Goal: Communication & Community: Answer question/provide support

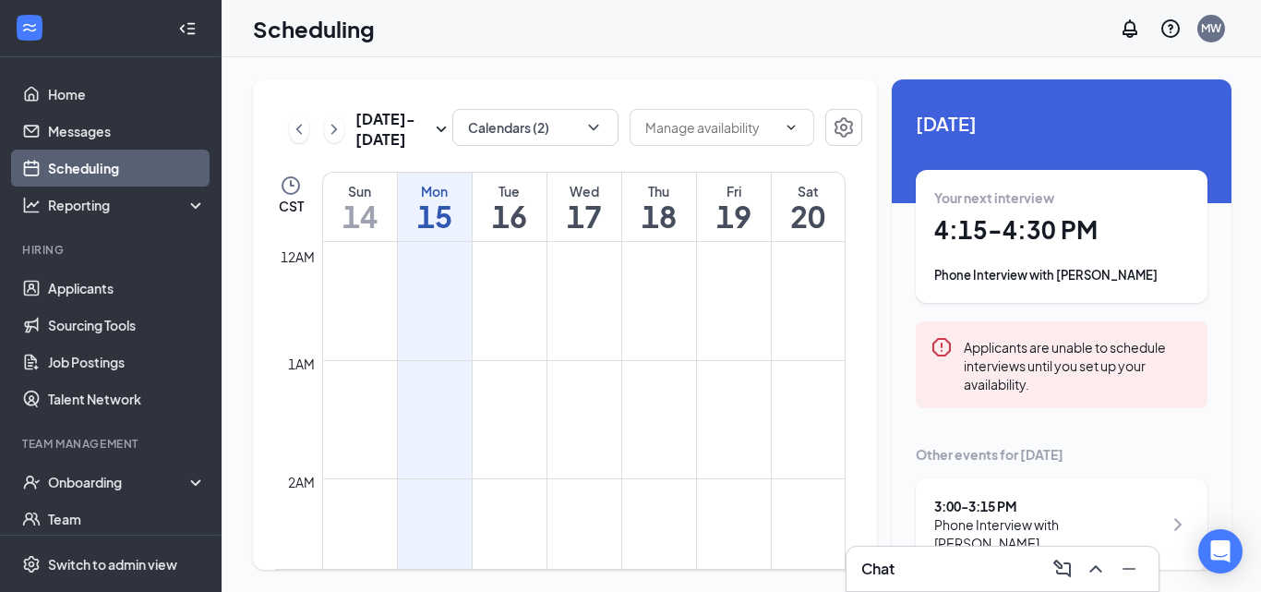
scroll to position [1695, 0]
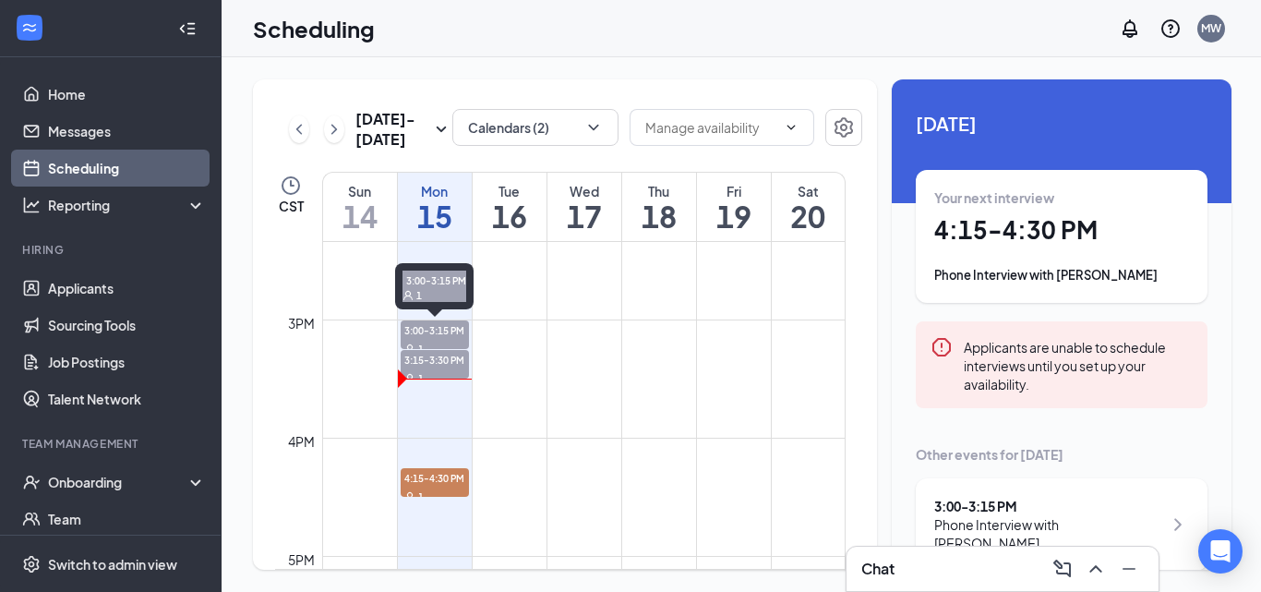
click at [448, 328] on span "3:00-3:15 PM" at bounding box center [435, 329] width 68 height 18
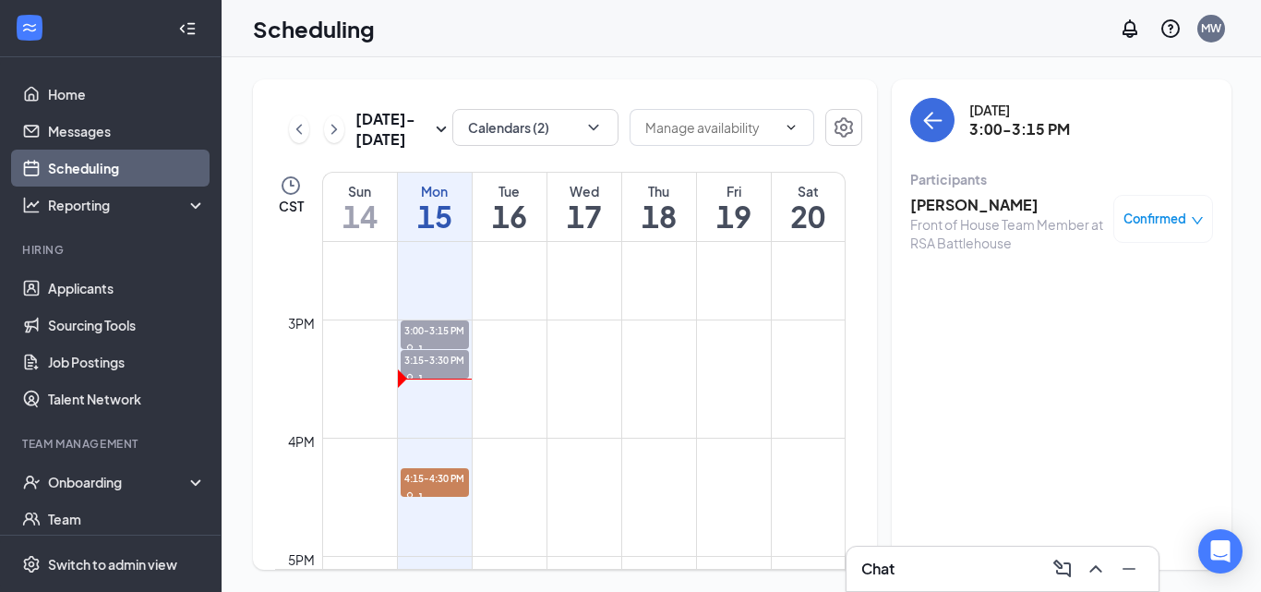
click at [960, 204] on h3 "[PERSON_NAME]" at bounding box center [1007, 205] width 194 height 20
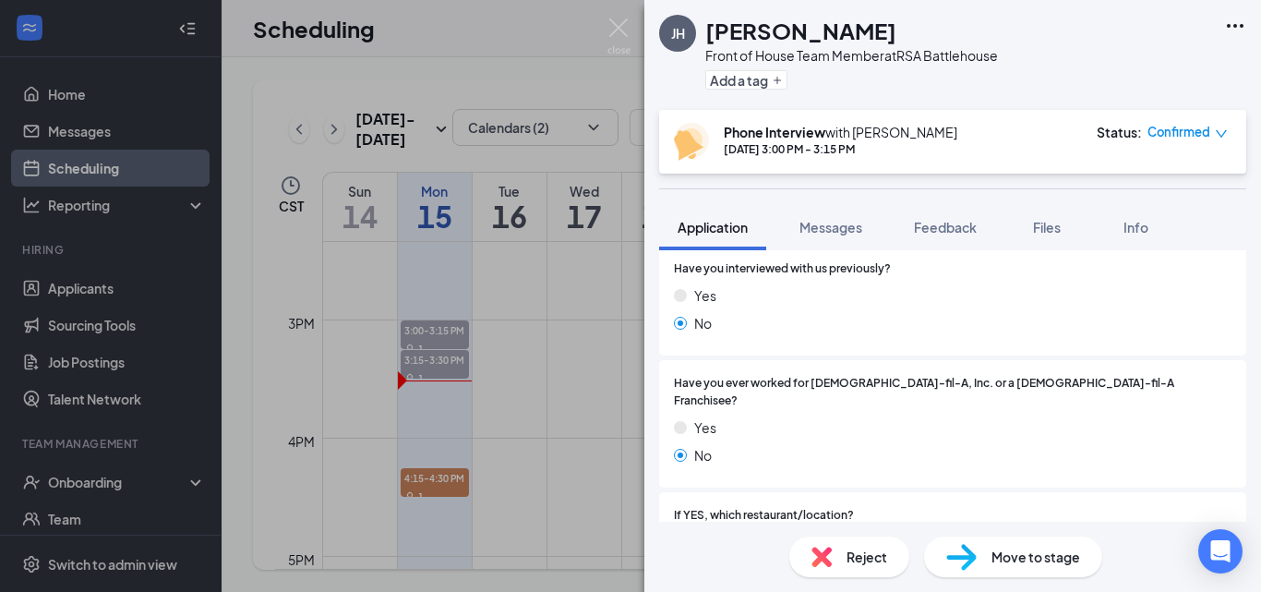
scroll to position [425, 0]
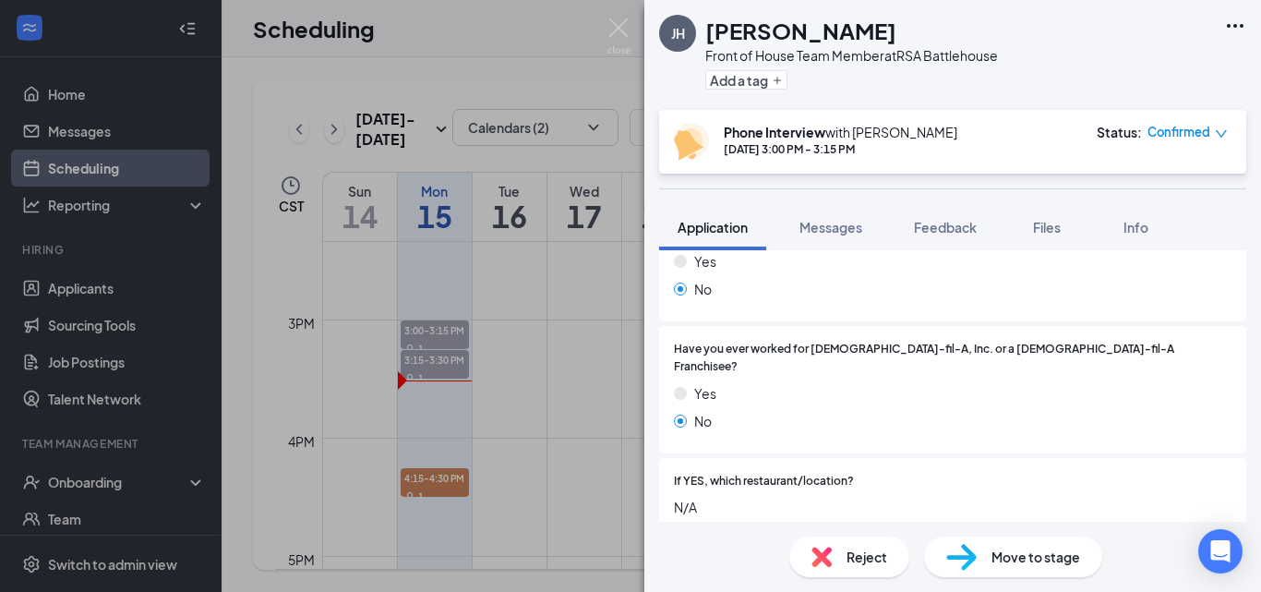
click at [1097, 438] on div "Are you younger than [DEMOGRAPHIC_DATA]? Yes No Have you interviewed with us pr…" at bounding box center [952, 597] width 587 height 1001
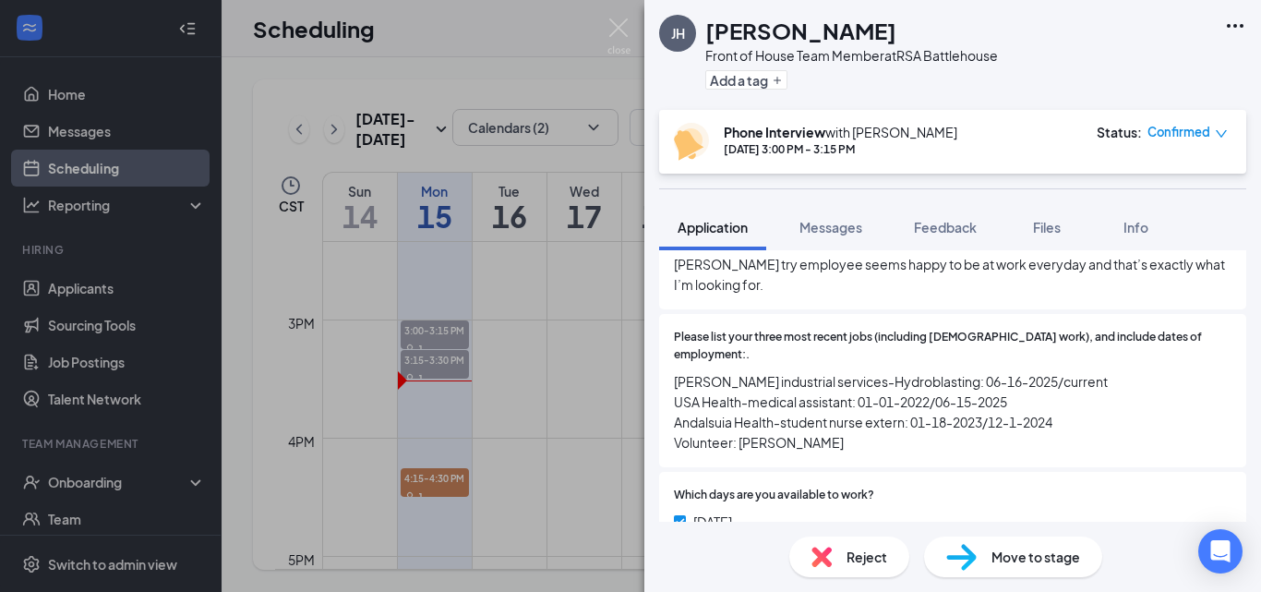
scroll to position [748, 0]
click at [619, 23] on img at bounding box center [618, 36] width 23 height 36
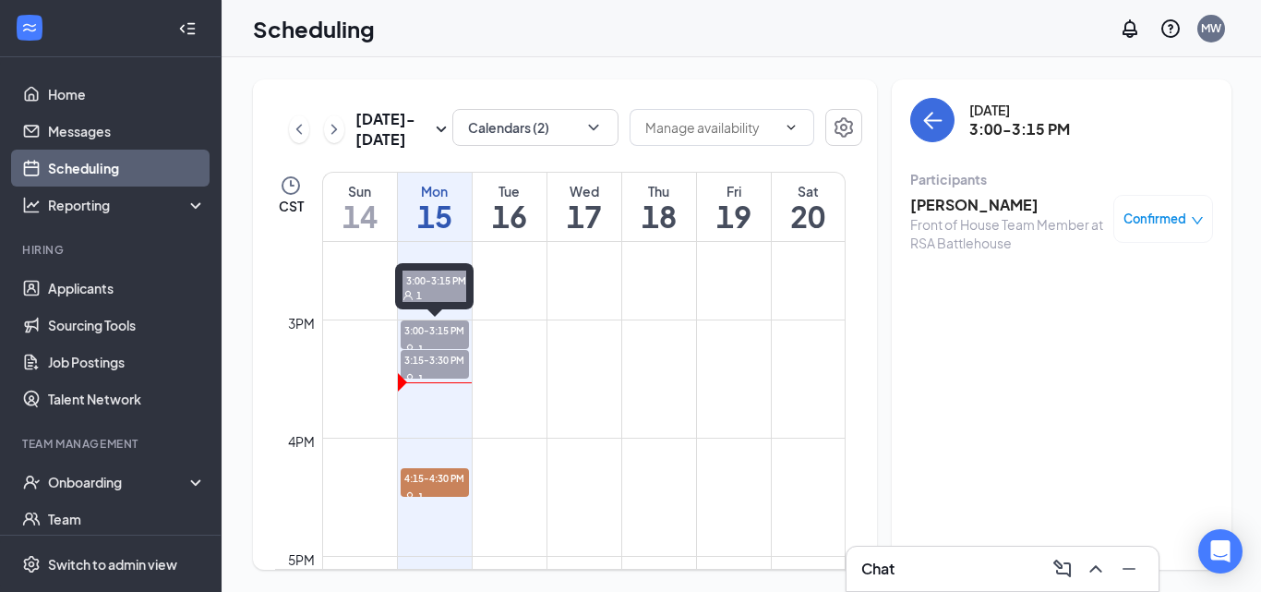
click at [432, 330] on span "3:00-3:15 PM" at bounding box center [435, 329] width 68 height 18
click at [939, 198] on h3 "[PERSON_NAME]" at bounding box center [1007, 205] width 194 height 20
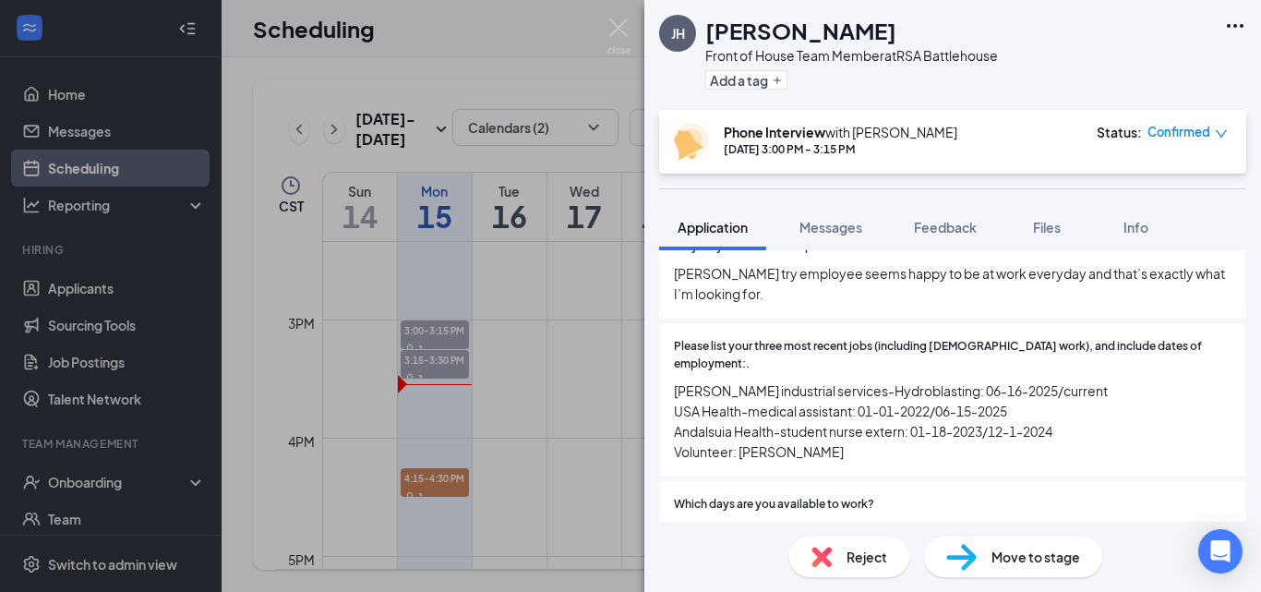
scroll to position [739, 0]
click at [623, 24] on img at bounding box center [618, 36] width 23 height 36
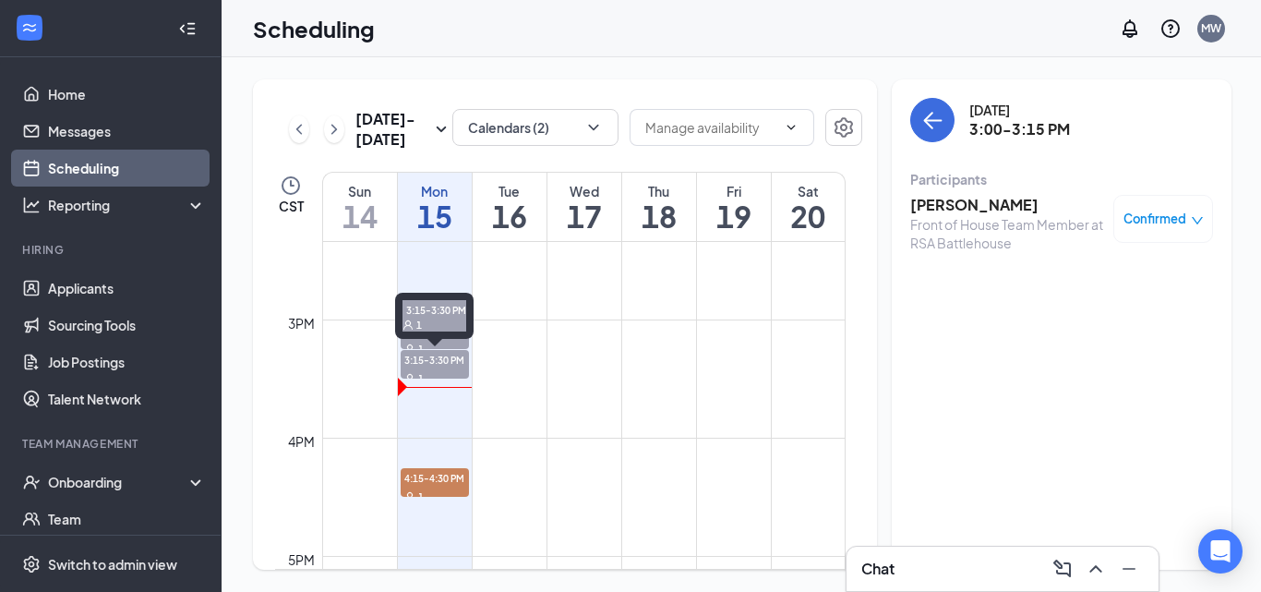
click at [454, 365] on span "3:15-3:30 PM" at bounding box center [435, 359] width 68 height 18
click at [951, 204] on h3 "[PERSON_NAME]" at bounding box center [1007, 205] width 194 height 20
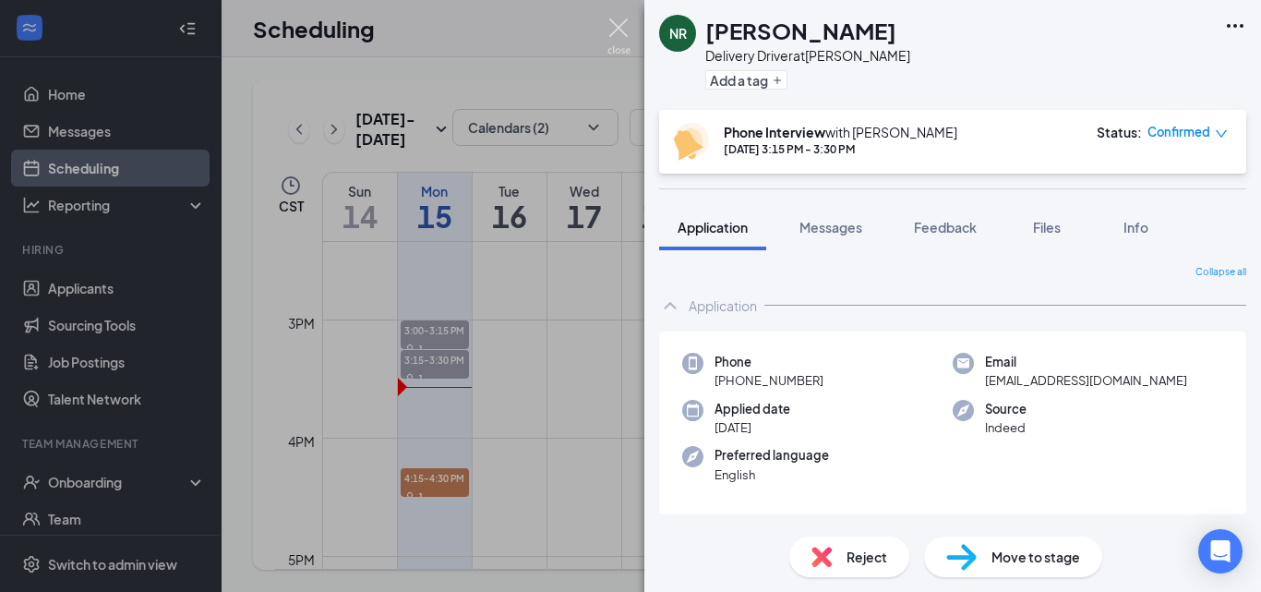
click at [618, 36] on img at bounding box center [618, 36] width 23 height 36
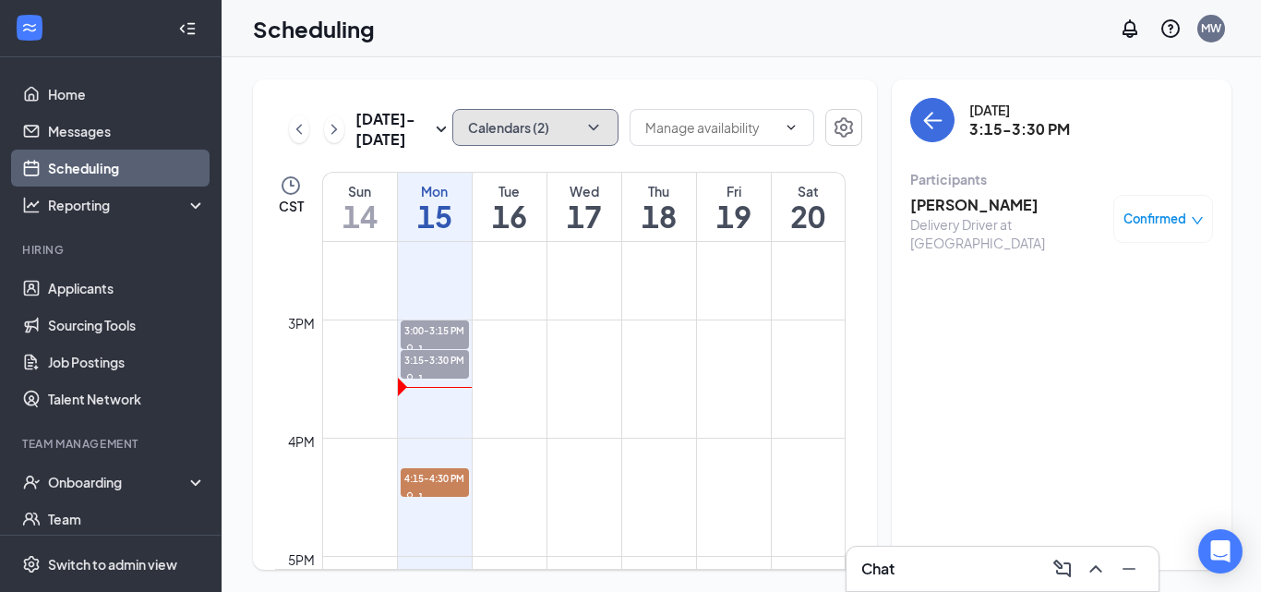
click at [579, 130] on button "Calendars (2)" at bounding box center [535, 127] width 166 height 37
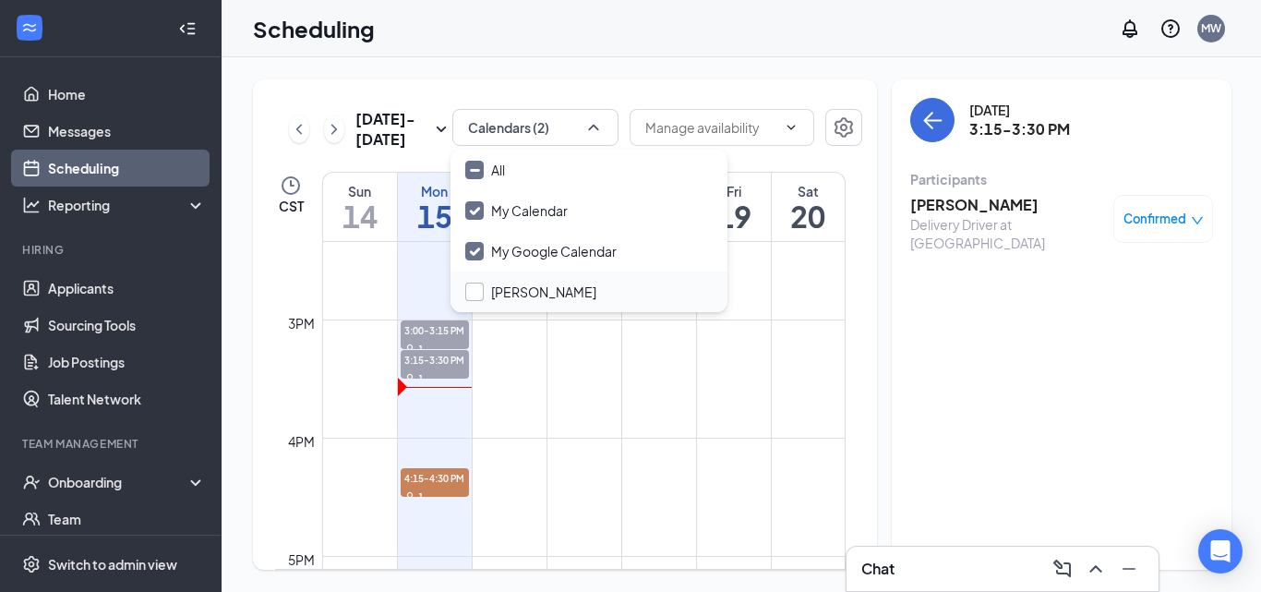
click at [528, 285] on input "[PERSON_NAME]" at bounding box center [530, 291] width 131 height 18
checkbox input "false"
checkbox input "true"
click at [868, 295] on div "[DATE] - [DATE] All calendars CST Sun 14 Mon 15 Tue 16 Wed 17 Thu 18 Fri 19 Sat…" at bounding box center [565, 324] width 624 height 490
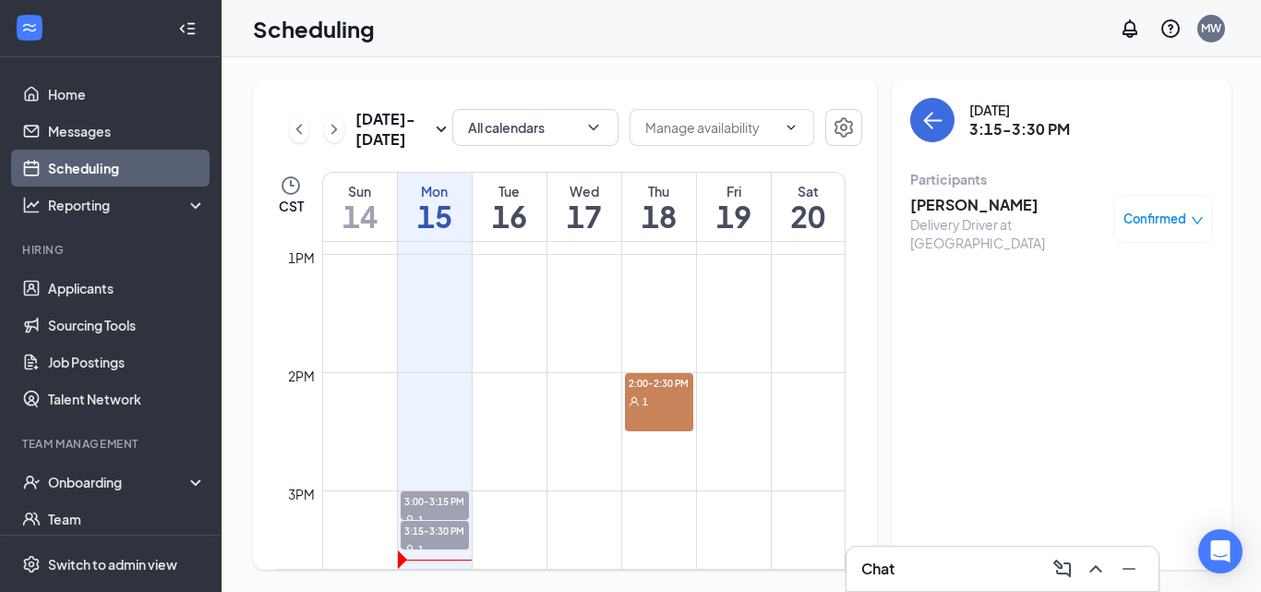
scroll to position [1524, 0]
click at [1196, 222] on icon "down" at bounding box center [1197, 220] width 13 height 13
click at [1009, 200] on h3 "[PERSON_NAME]" at bounding box center [1007, 205] width 194 height 20
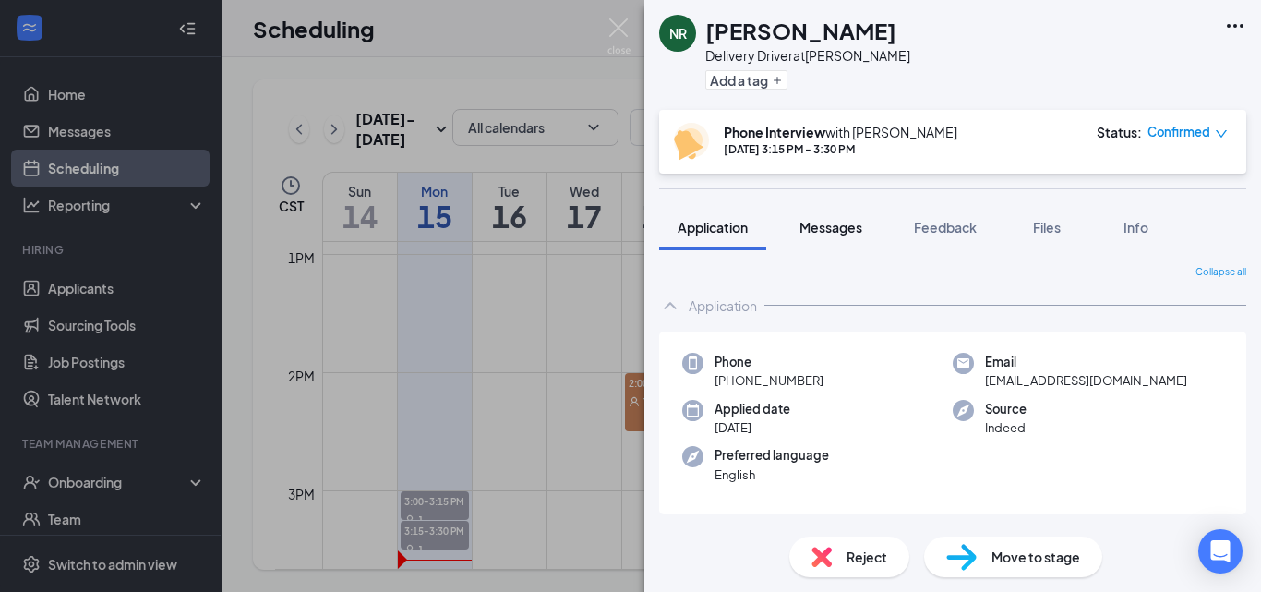
click at [820, 234] on span "Messages" at bounding box center [830, 227] width 63 height 17
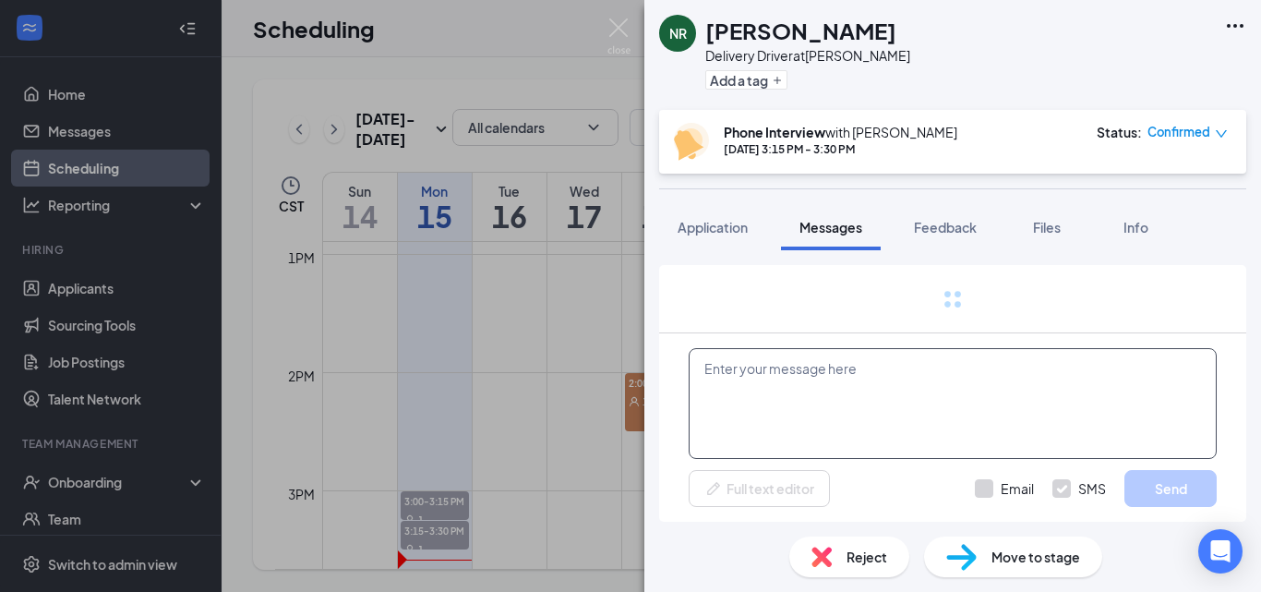
click at [797, 412] on textarea at bounding box center [953, 403] width 528 height 111
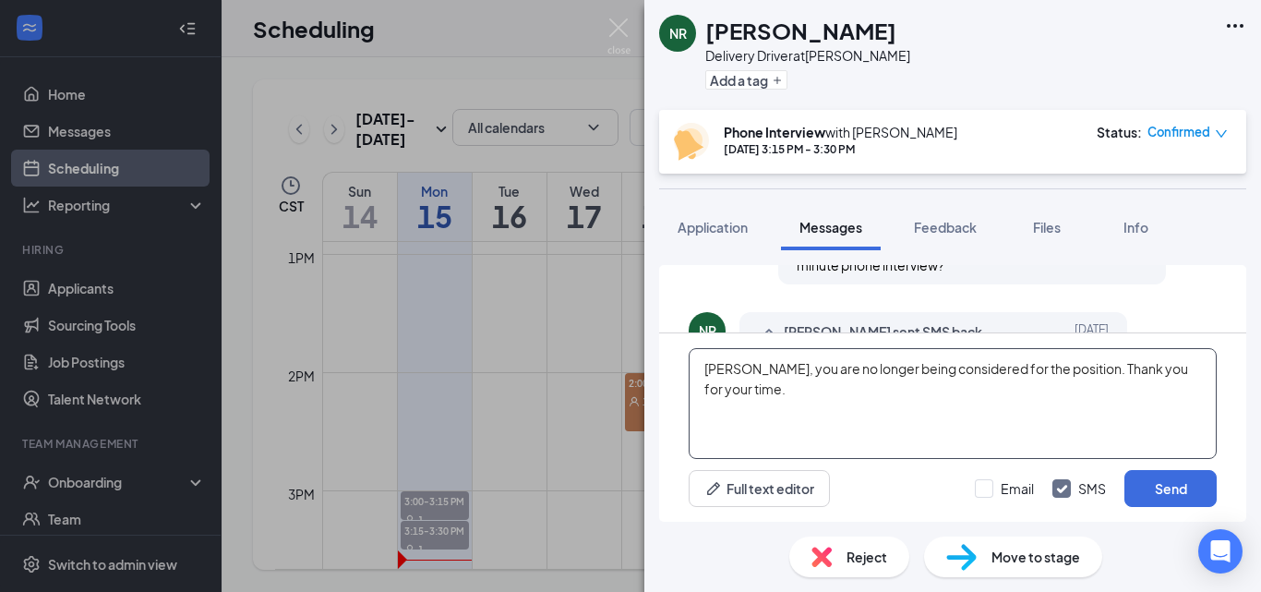
scroll to position [153, 0]
type textarea "[PERSON_NAME], you are no longer being considered for the position. Thank you f…"
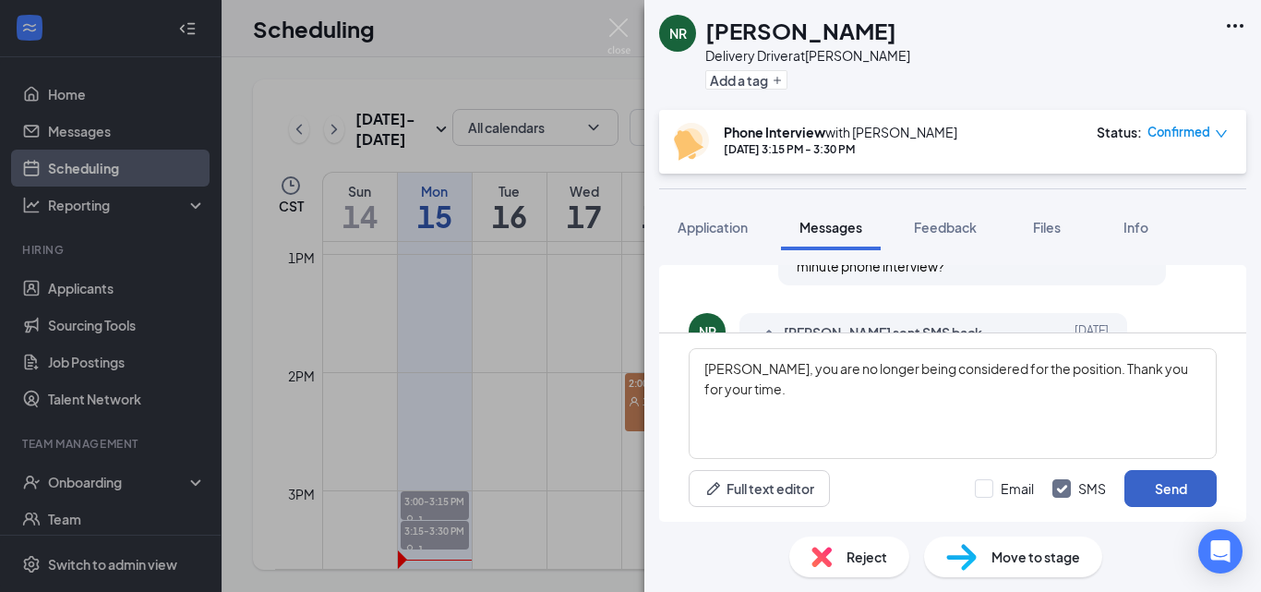
click at [1166, 494] on button "Send" at bounding box center [1170, 488] width 92 height 37
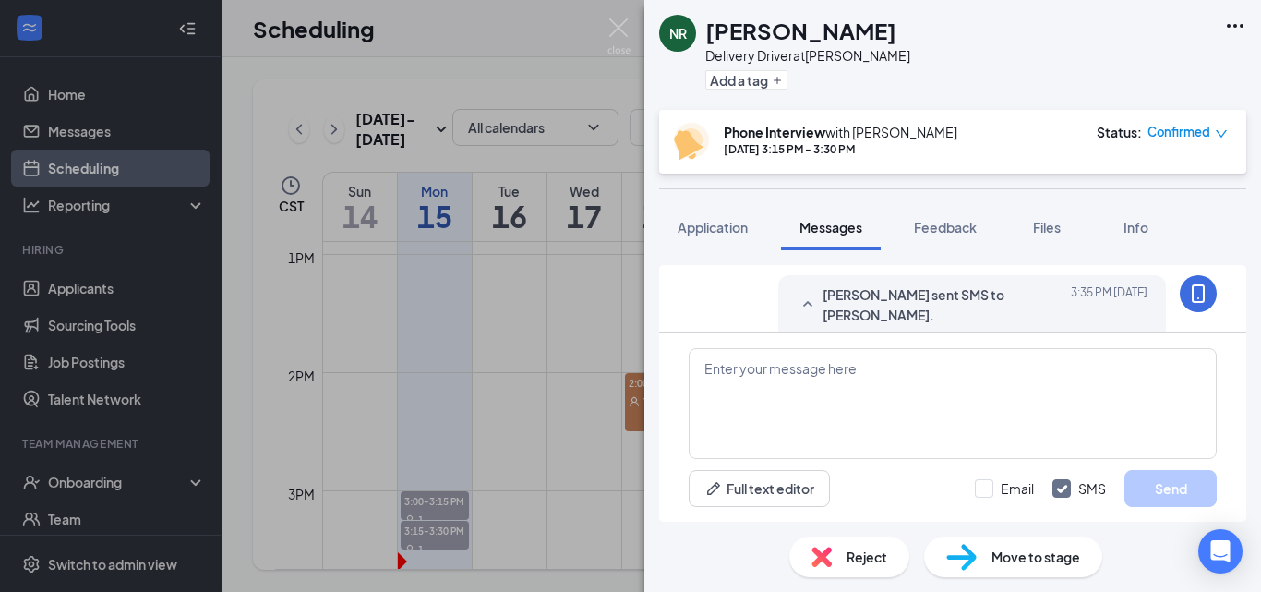
scroll to position [708, 0]
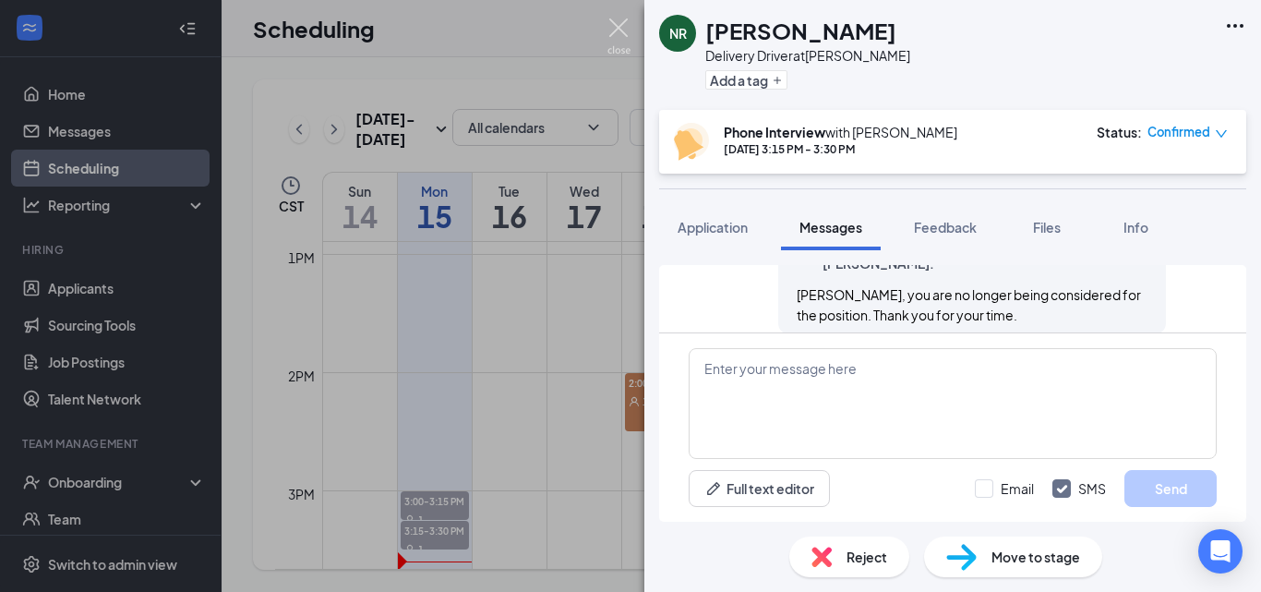
click at [615, 26] on img at bounding box center [618, 36] width 23 height 36
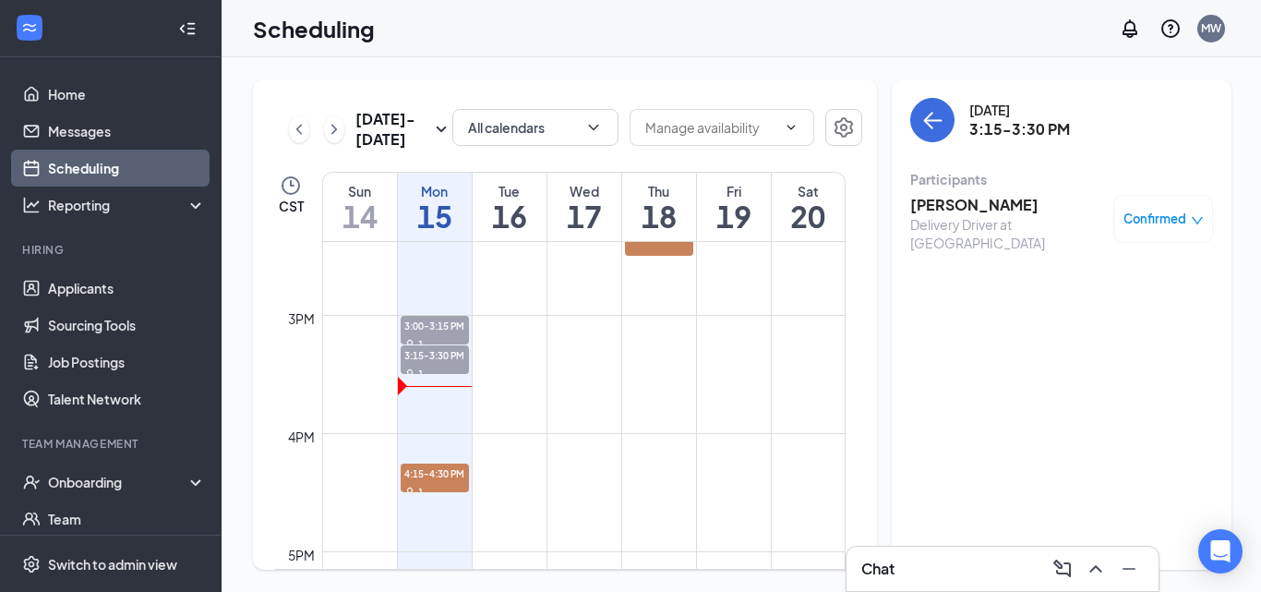
scroll to position [1702, 0]
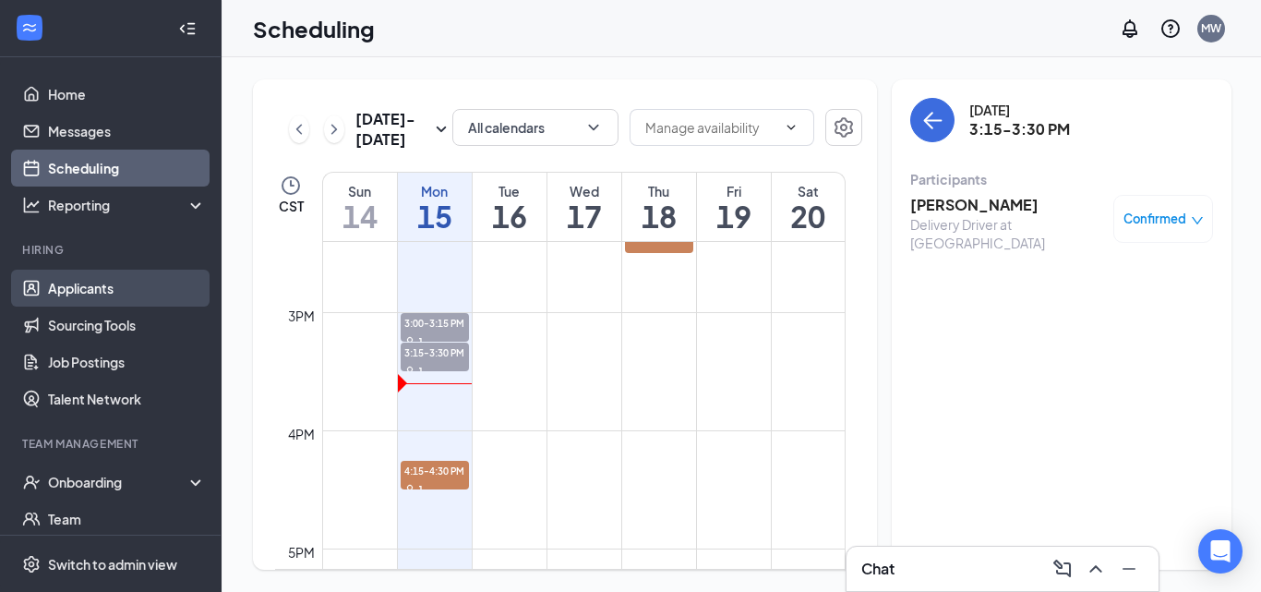
click at [97, 286] on link "Applicants" at bounding box center [127, 288] width 158 height 37
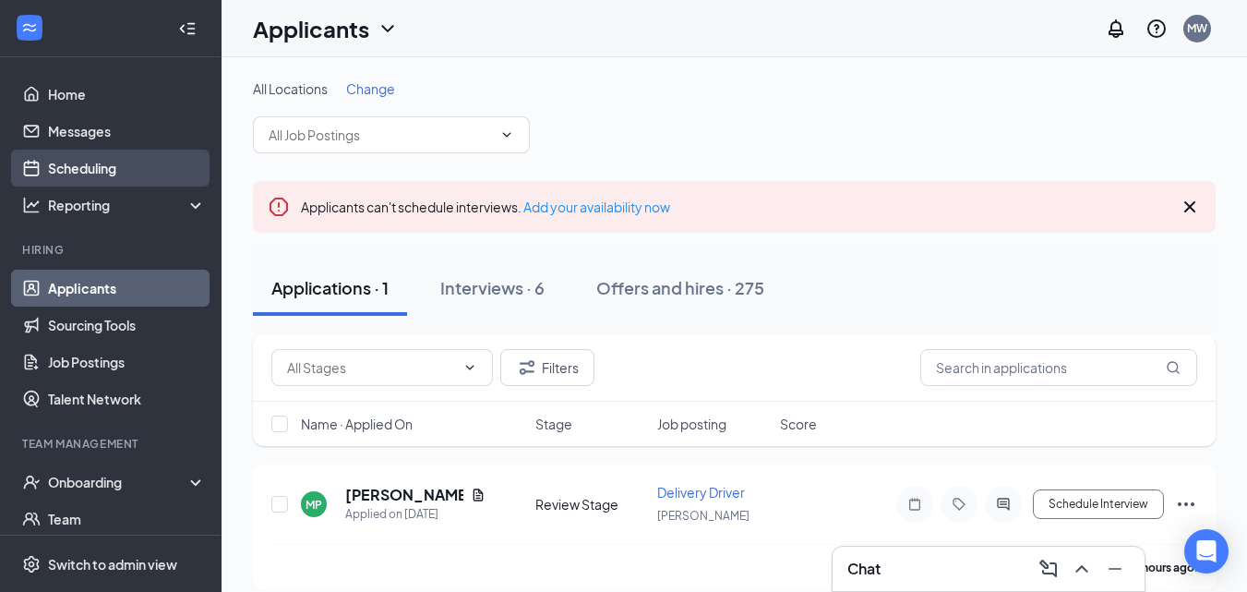
click at [127, 159] on link "Scheduling" at bounding box center [127, 168] width 158 height 37
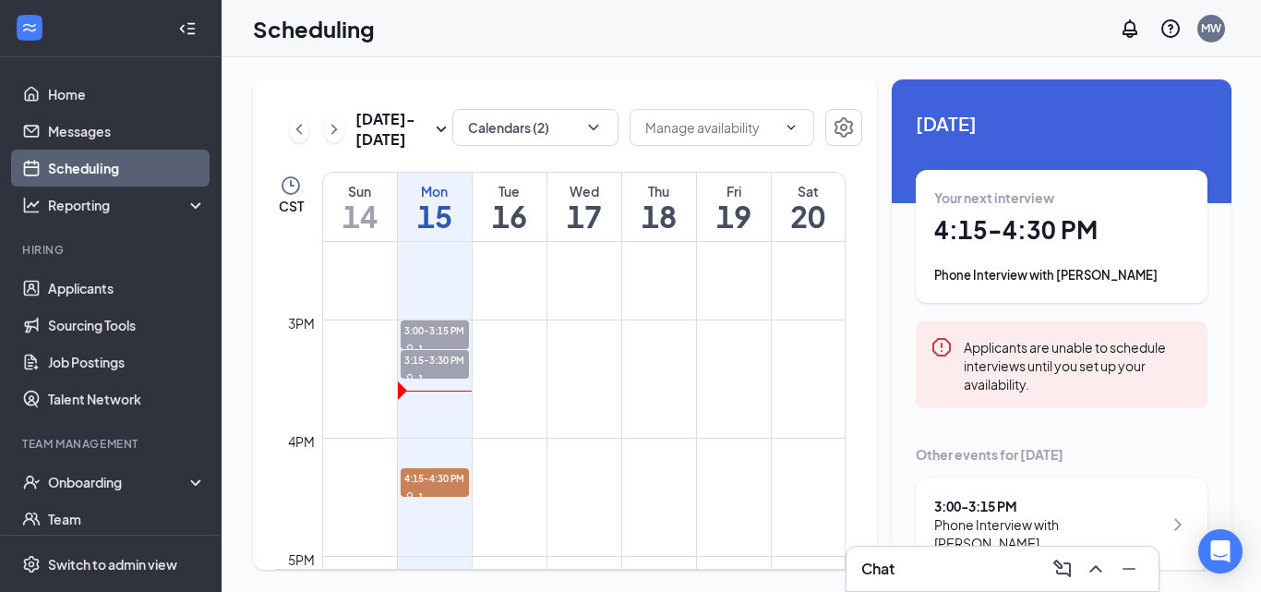
scroll to position [1679, 0]
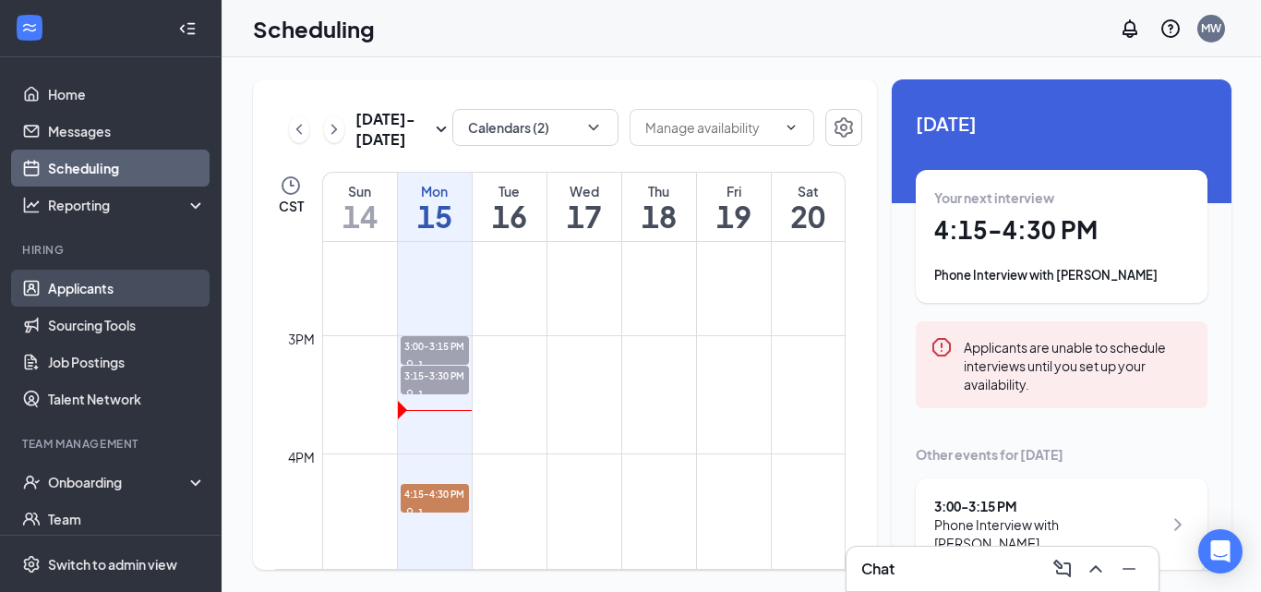
click at [81, 294] on link "Applicants" at bounding box center [127, 288] width 158 height 37
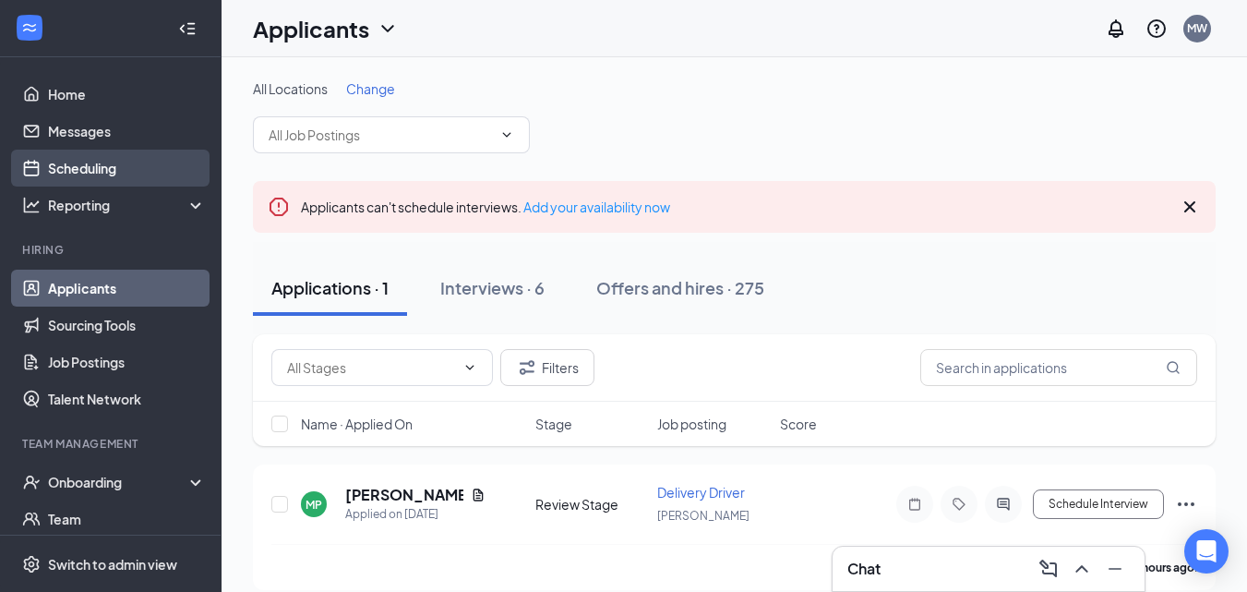
click at [122, 167] on link "Scheduling" at bounding box center [127, 168] width 158 height 37
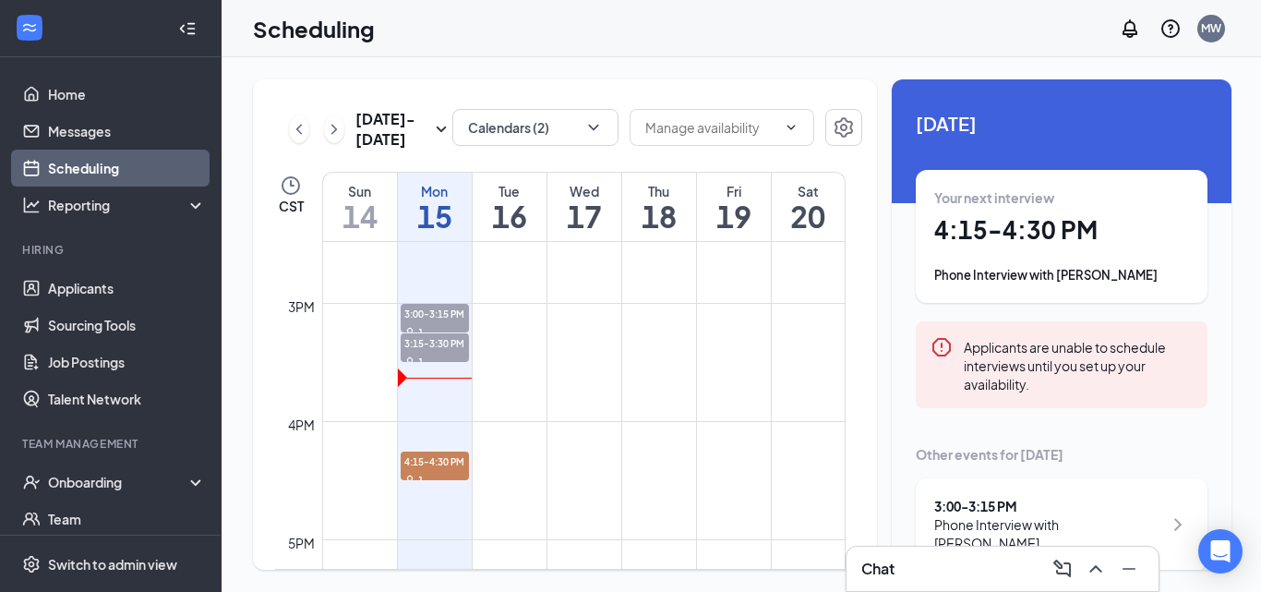
scroll to position [1711, 0]
